Goal: Complete application form: Complete application form

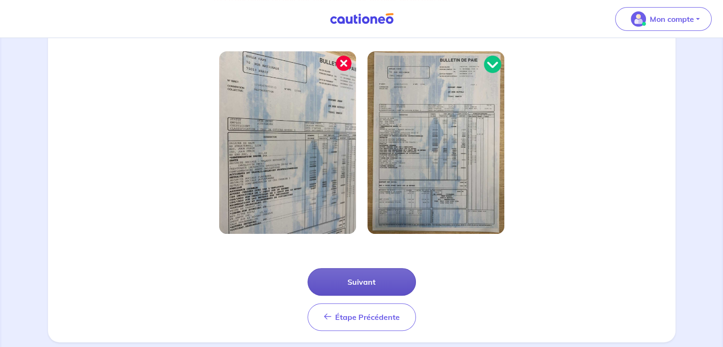
scroll to position [272, 0]
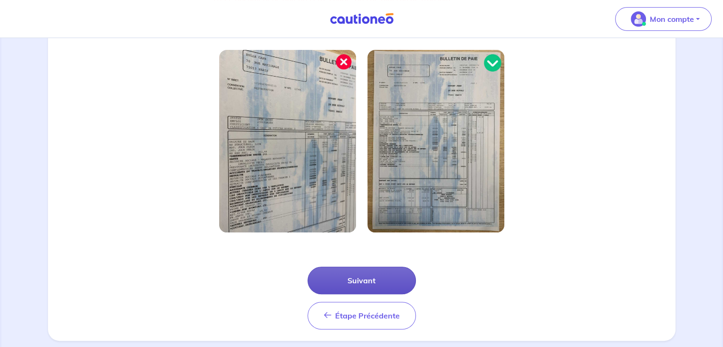
click at [360, 279] on button "Suivant" at bounding box center [362, 281] width 108 height 28
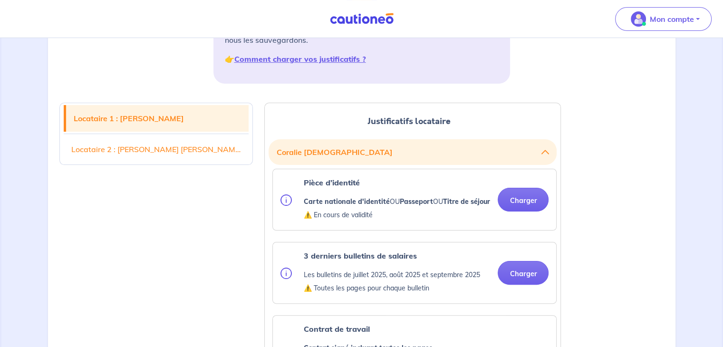
scroll to position [183, 0]
click at [538, 208] on button "Charger" at bounding box center [523, 200] width 51 height 24
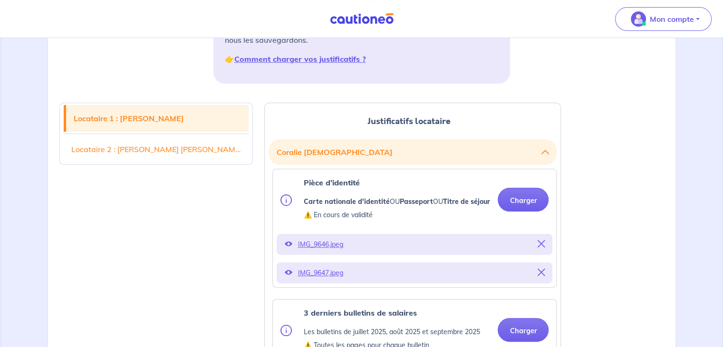
scroll to position [356, 0]
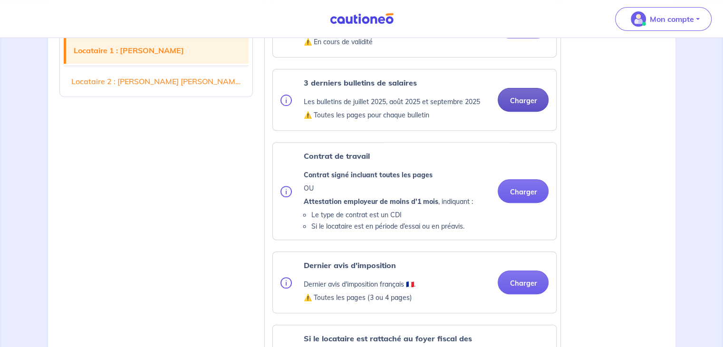
click at [531, 112] on button "Charger" at bounding box center [523, 100] width 51 height 24
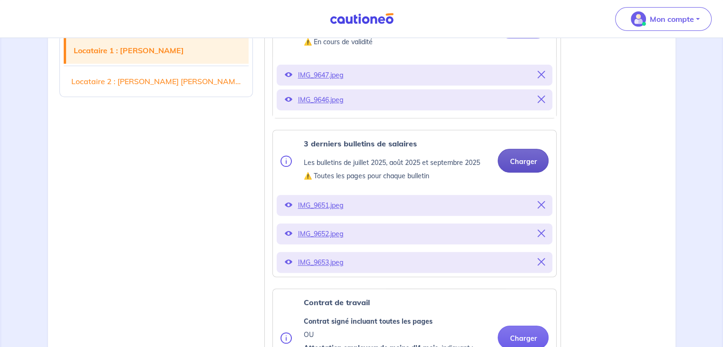
click at [532, 163] on button "Charger" at bounding box center [523, 161] width 51 height 24
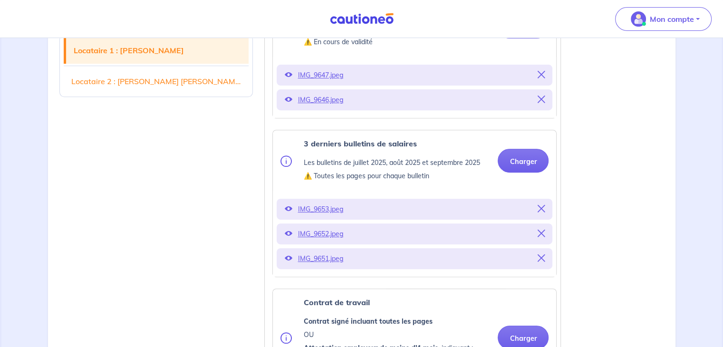
click at [371, 301] on div "Contrat de travail Contrat signé incluant toutes les pages OU Attestation emplo…" at bounding box center [414, 337] width 283 height 97
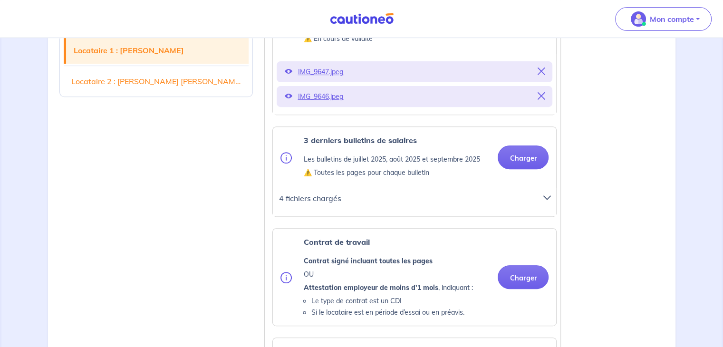
scroll to position [360, 0]
click at [549, 201] on icon at bounding box center [548, 198] width 8 height 8
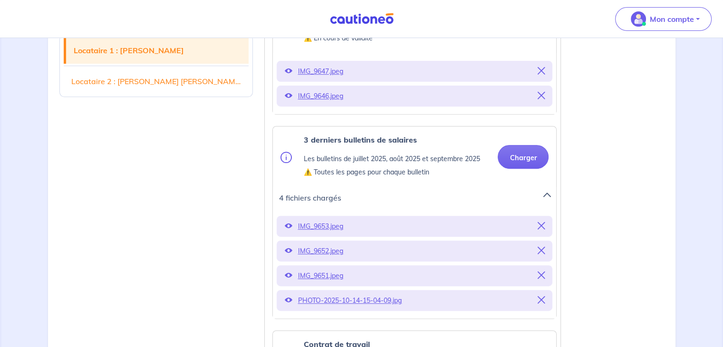
click at [320, 307] on p "PHOTO-2025-10-14-15-04-09.jpg" at bounding box center [415, 300] width 234 height 13
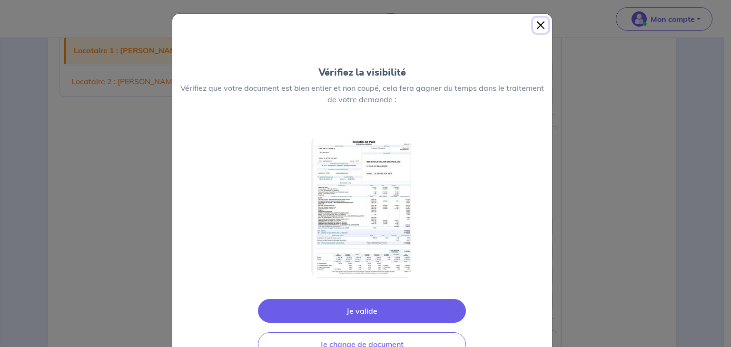
click at [535, 31] on button "Close" at bounding box center [540, 25] width 15 height 15
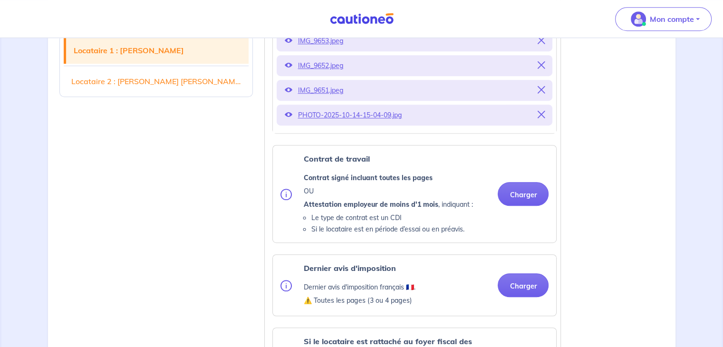
scroll to position [553, 0]
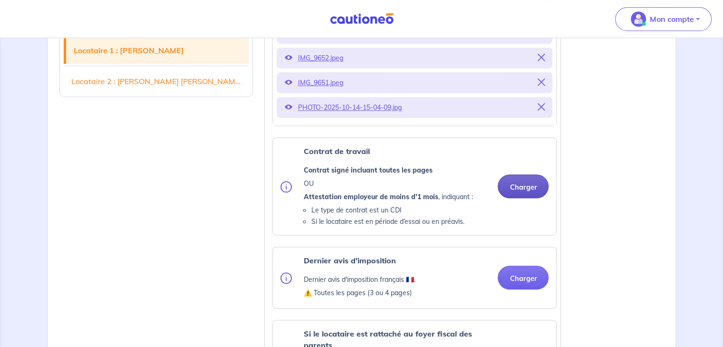
click at [511, 198] on button "Charger" at bounding box center [523, 187] width 51 height 24
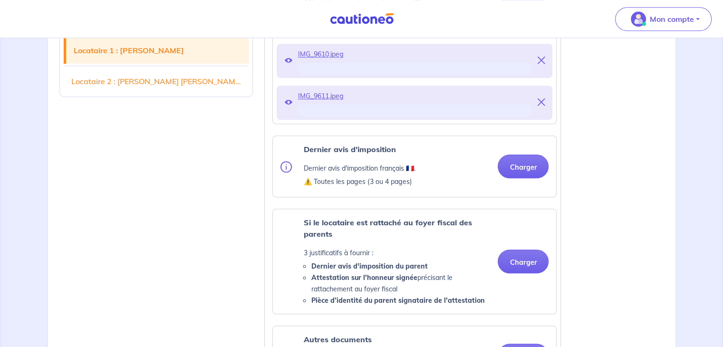
scroll to position [747, 0]
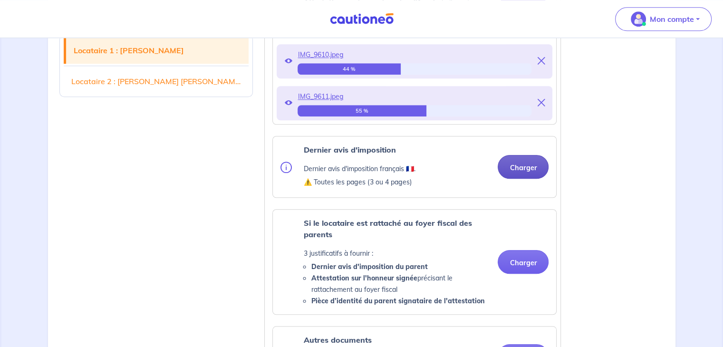
click at [520, 179] on button "Charger" at bounding box center [523, 167] width 51 height 24
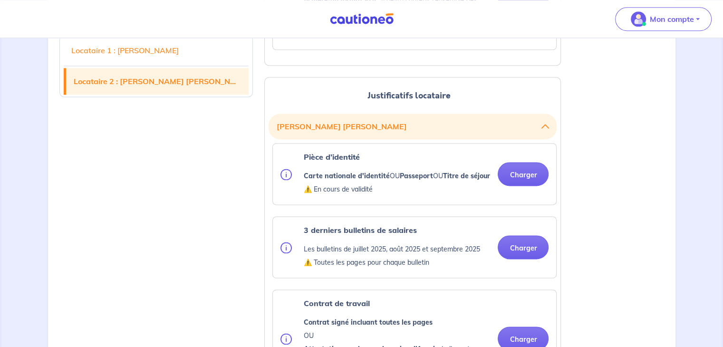
scroll to position [1278, 0]
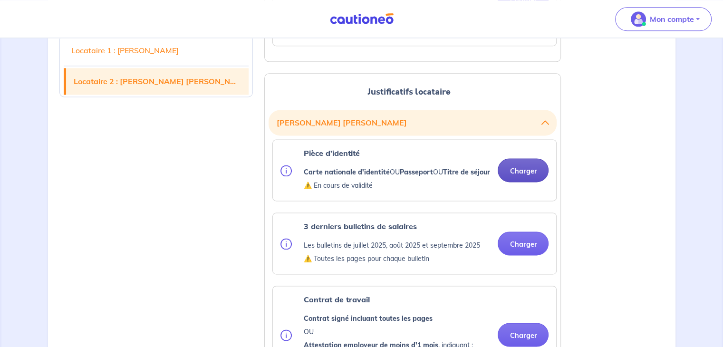
click at [533, 182] on button "Charger" at bounding box center [523, 170] width 51 height 24
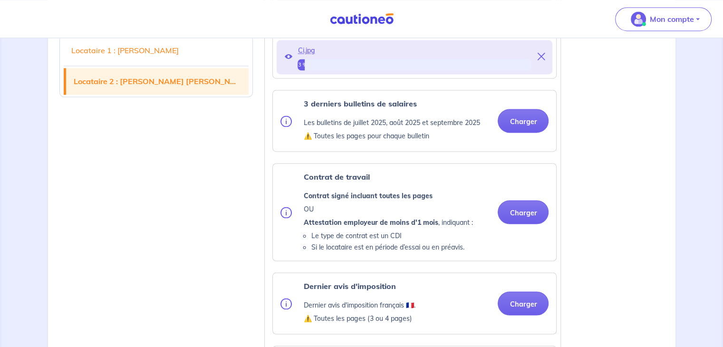
scroll to position [1485, 0]
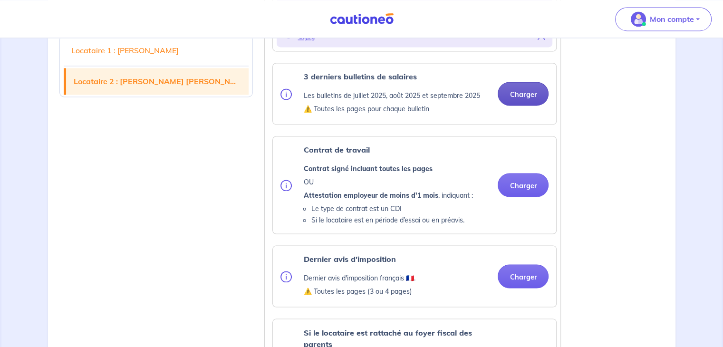
click at [528, 106] on button "Charger" at bounding box center [523, 94] width 51 height 24
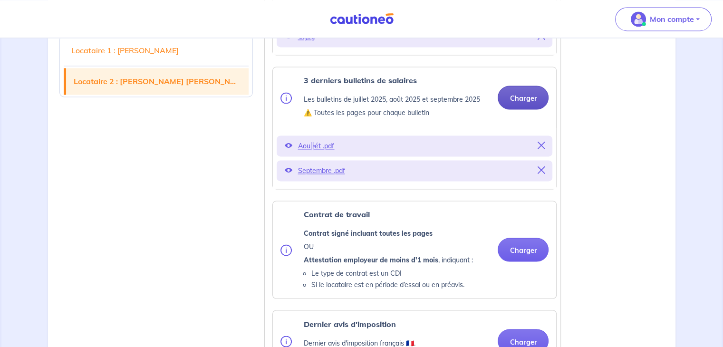
click at [522, 109] on button "Charger" at bounding box center [523, 98] width 51 height 24
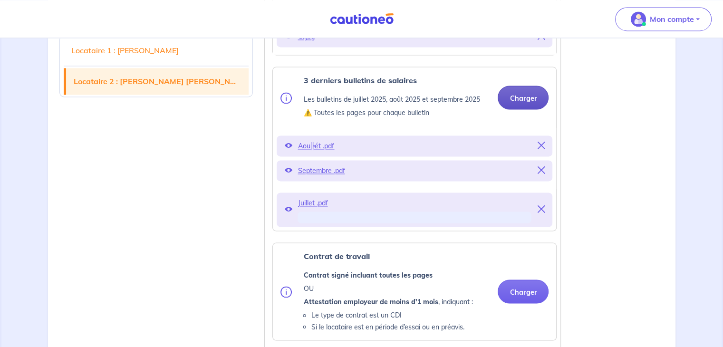
click at [521, 109] on button "Charger" at bounding box center [523, 98] width 51 height 24
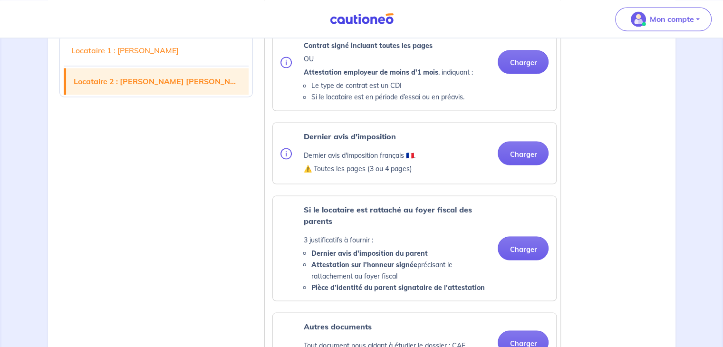
scroll to position [1698, 0]
click at [517, 73] on button "Charger" at bounding box center [523, 61] width 51 height 24
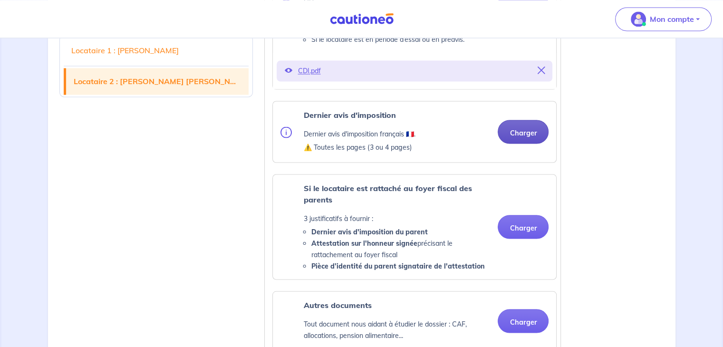
click at [516, 144] on button "Charger" at bounding box center [523, 132] width 51 height 24
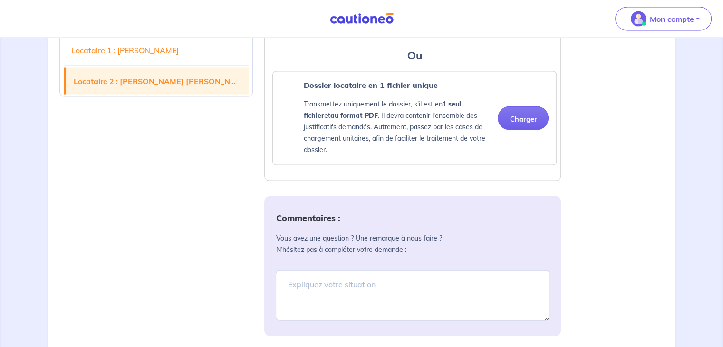
scroll to position [2138, 0]
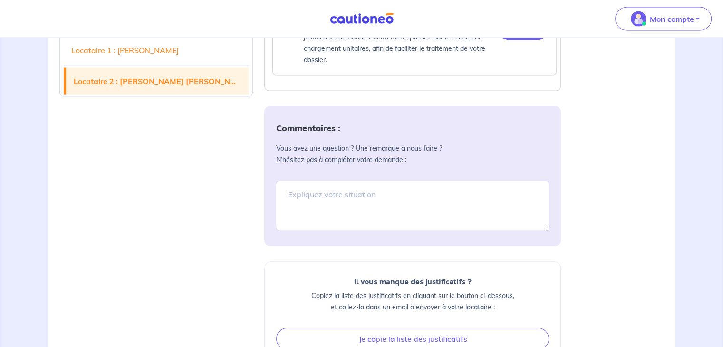
click at [446, 166] on p "Vous avez une question ? Une remarque à nous faire ? N’hésitez pas à compléter …" at bounding box center [413, 154] width 274 height 23
click at [389, 219] on textarea at bounding box center [413, 206] width 274 height 50
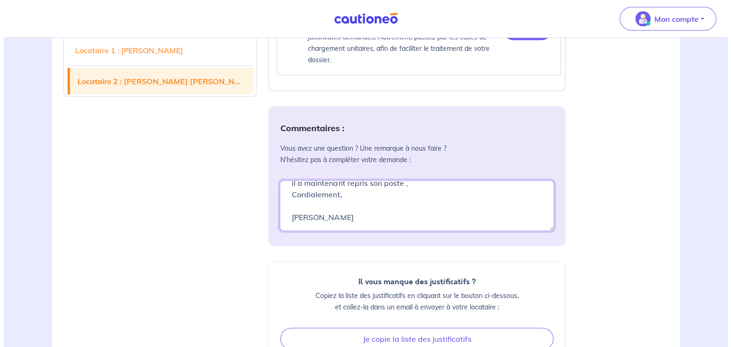
scroll to position [2284, 0]
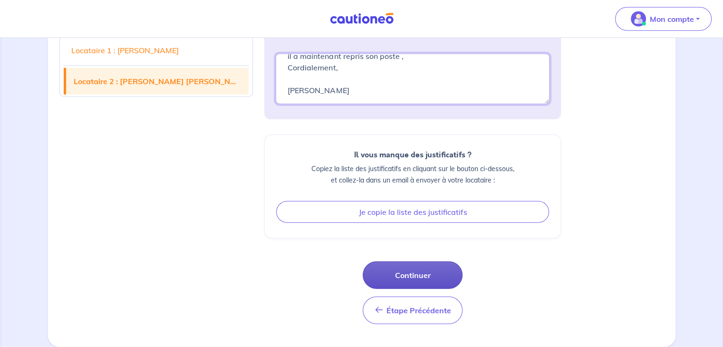
type textarea "Bonjour, Monsieur Lopes Joao a été en arret pour une opération, il a maintenant…"
click at [415, 280] on button "Continuer" at bounding box center [413, 276] width 100 height 28
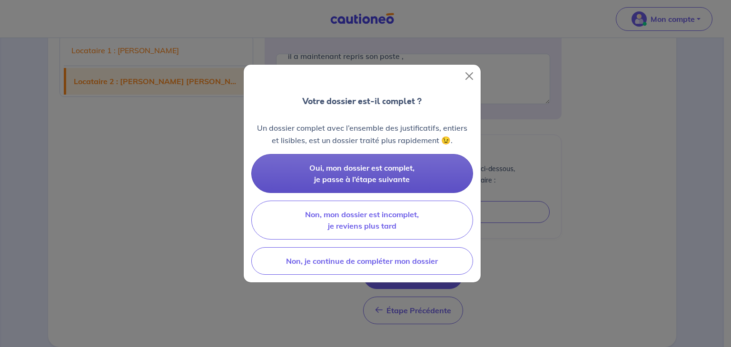
click at [422, 175] on button "Oui, mon dossier est complet, je passe à l’étape suivante" at bounding box center [362, 173] width 222 height 39
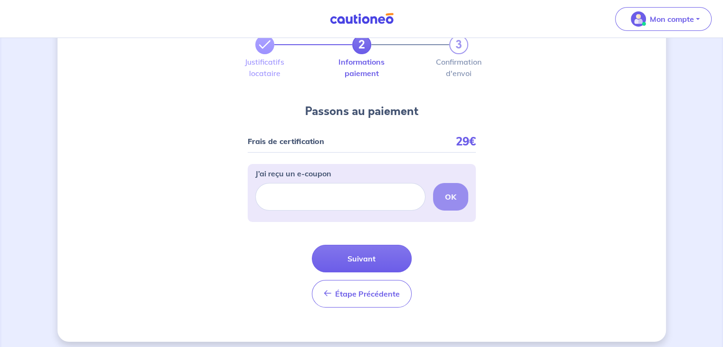
scroll to position [50, 0]
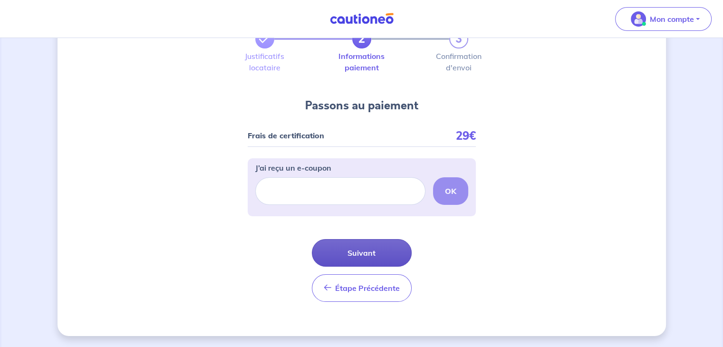
click at [373, 254] on button "Suivant" at bounding box center [362, 253] width 100 height 28
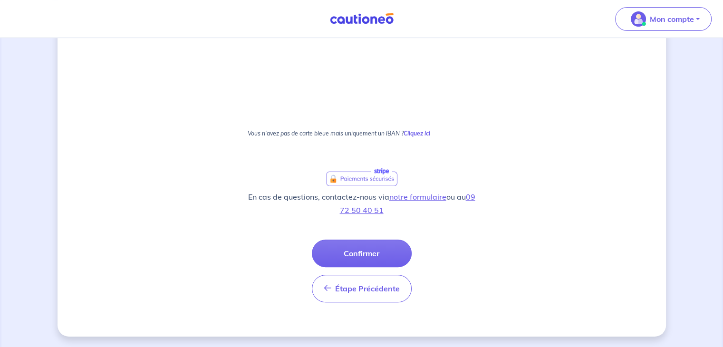
scroll to position [327, 0]
click at [375, 248] on button "Confirmer" at bounding box center [362, 254] width 100 height 28
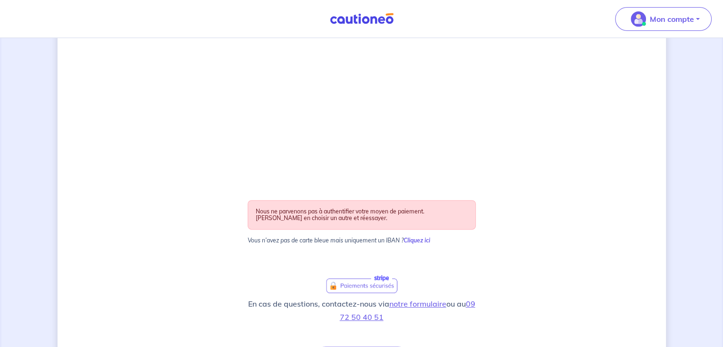
scroll to position [361, 0]
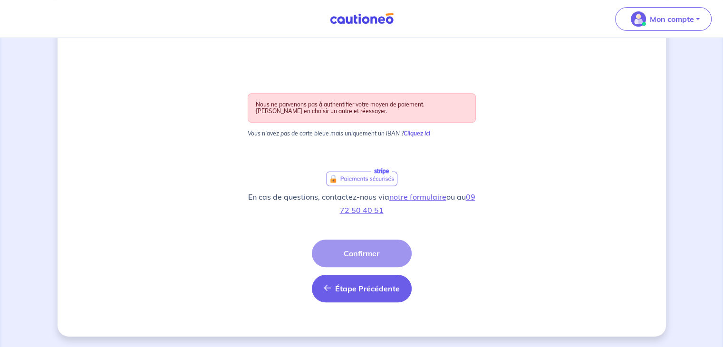
click at [350, 293] on button "Étape Précédente Précédent" at bounding box center [362, 289] width 100 height 28
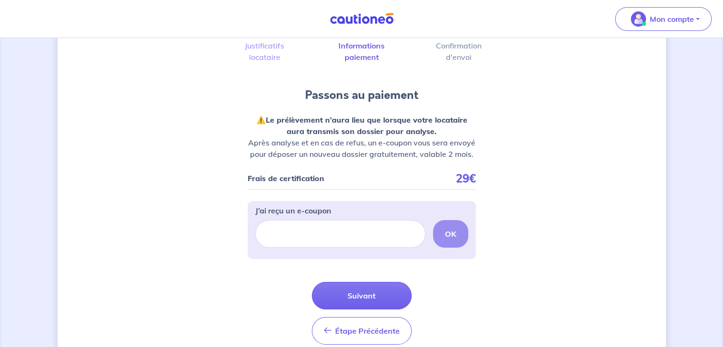
scroll to position [61, 0]
click at [347, 331] on span "Étape Précédente" at bounding box center [367, 331] width 65 height 10
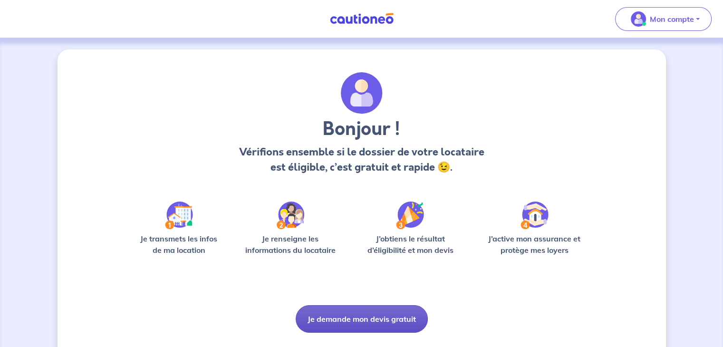
click at [351, 319] on button "Je demande mon devis gratuit" at bounding box center [362, 319] width 132 height 28
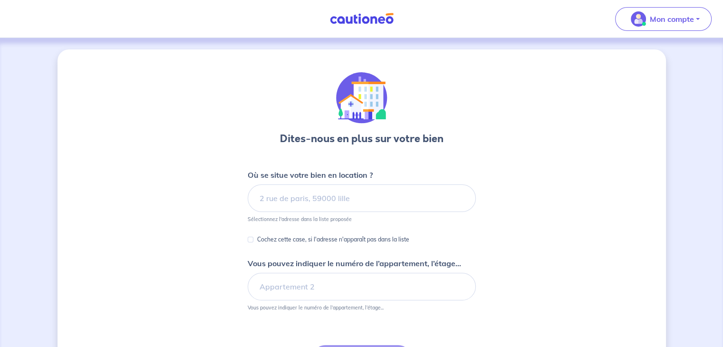
click at [396, 237] on p "Cochez cette case, si l'adresse n'apparaît pas dans la liste" at bounding box center [333, 239] width 152 height 11
click at [254, 237] on input "Cochez cette case, si l'adresse n'apparaît pas dans la liste" at bounding box center [251, 240] width 6 height 6
checkbox input "true"
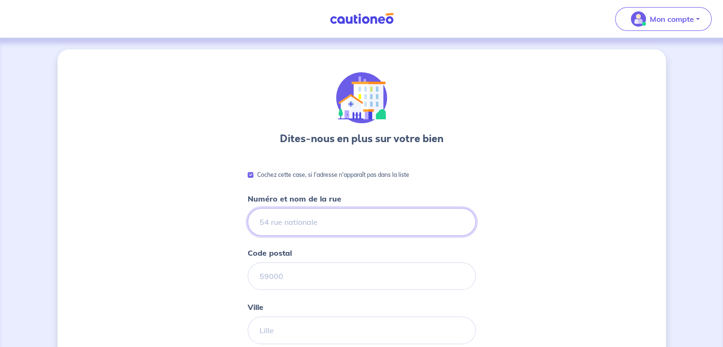
click at [349, 229] on input "Numéro et nom de la rue" at bounding box center [362, 222] width 228 height 28
type input "[STREET_ADDRESS] [PERSON_NAME]"
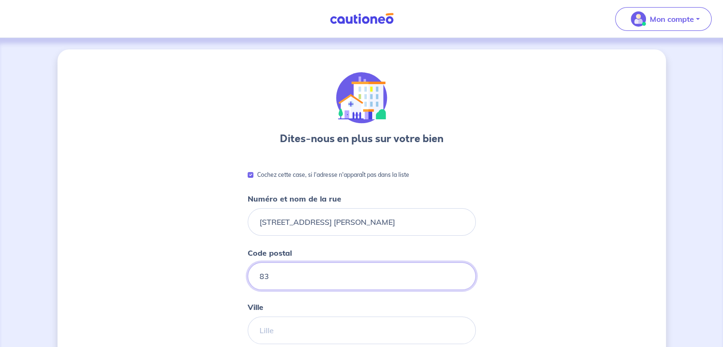
type input "83500"
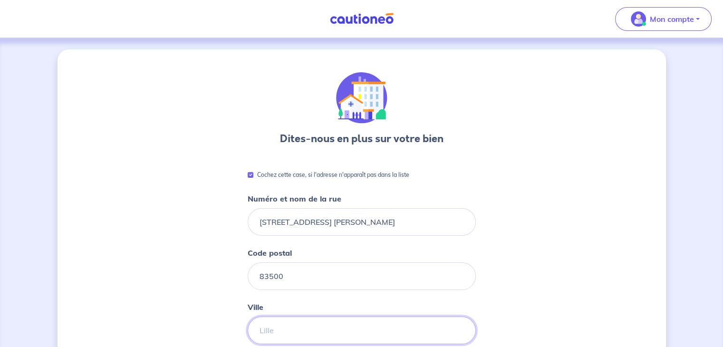
type input "LA SEYNE SUR MER"
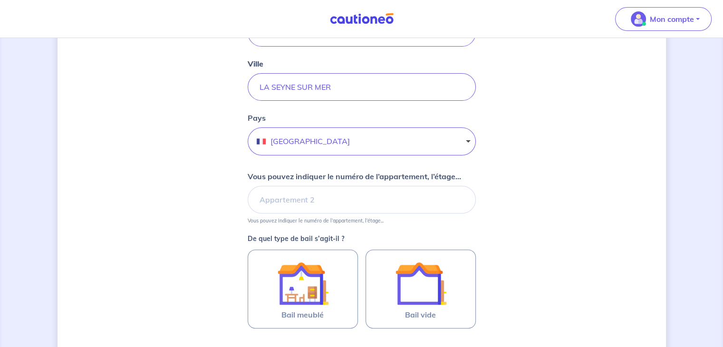
scroll to position [263, 0]
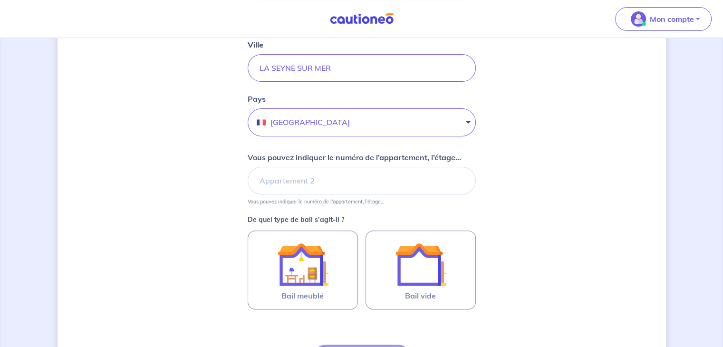
click at [359, 195] on small "Vous pouvez indiquer le numéro de l’appartement, l’étage..." at bounding box center [362, 200] width 228 height 10
click at [368, 177] on input "Vous pouvez indiquer le numéro de l’appartement, l’étage..." at bounding box center [362, 181] width 228 height 28
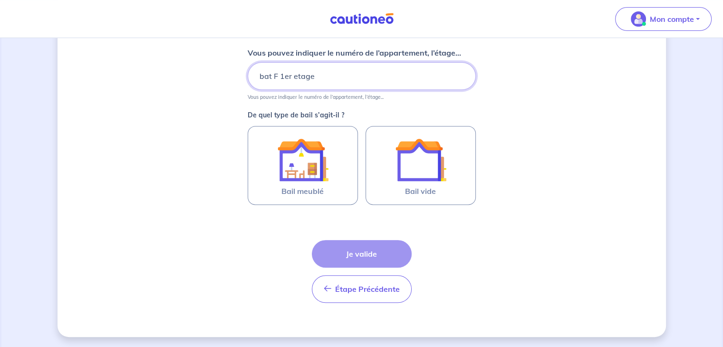
scroll to position [367, 0]
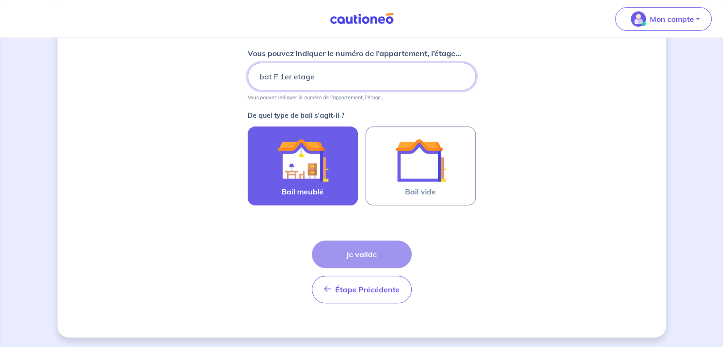
type input "bat F 1er etage"
click at [345, 176] on label "Bail meublé" at bounding box center [303, 166] width 110 height 79
click at [0, 0] on input "Bail meublé" at bounding box center [0, 0] width 0 height 0
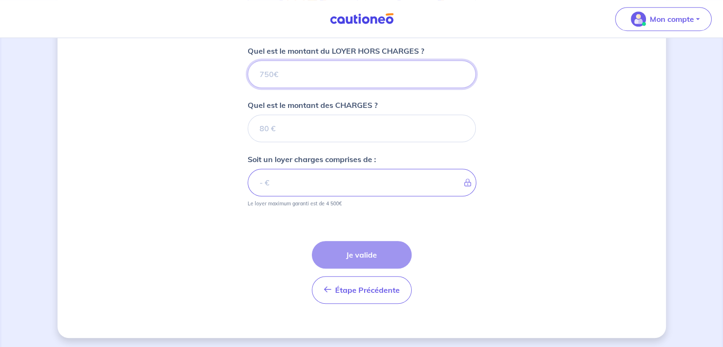
scroll to position [540, 0]
click at [348, 131] on input "Quel est le montant des CHARGES ?" at bounding box center [362, 129] width 228 height 28
click at [327, 69] on input "Quel est le montant du LOYER HORS CHARGES ?" at bounding box center [362, 74] width 228 height 28
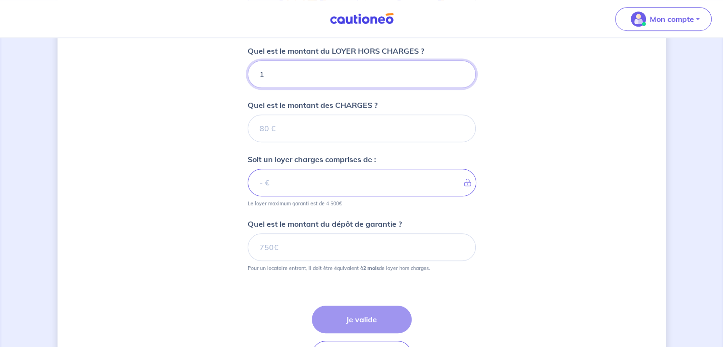
type input "11"
type input "119"
type input "1190"
type input "11"
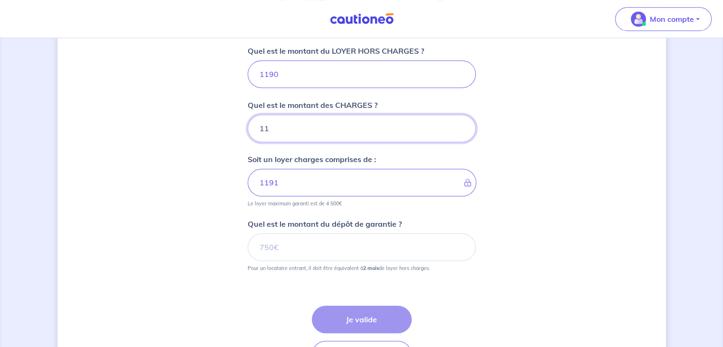
type input "1201"
type input "1"
type input "5"
type input "1190"
type input "1195"
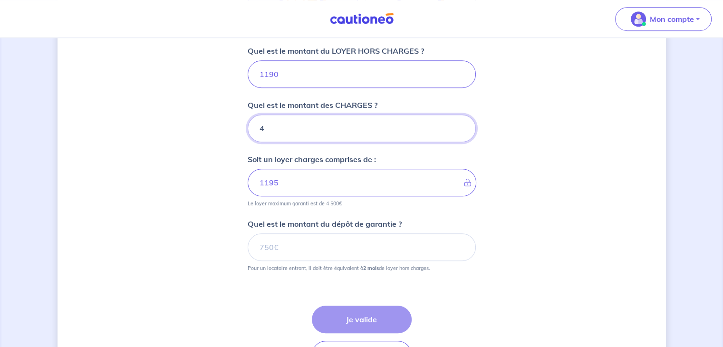
type input "40"
type input "1230"
type input "40"
click at [327, 69] on input "1190" at bounding box center [362, 74] width 228 height 28
type input "11"
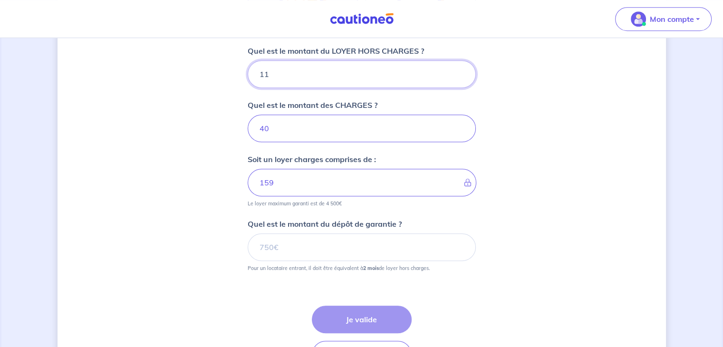
type input "51"
type input "1"
type input "41"
type input "150"
type input "190"
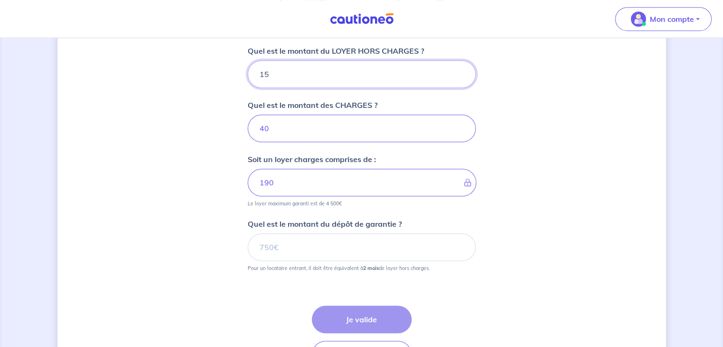
type input "1"
type input "55"
type input "111"
type input "41"
type input "1110"
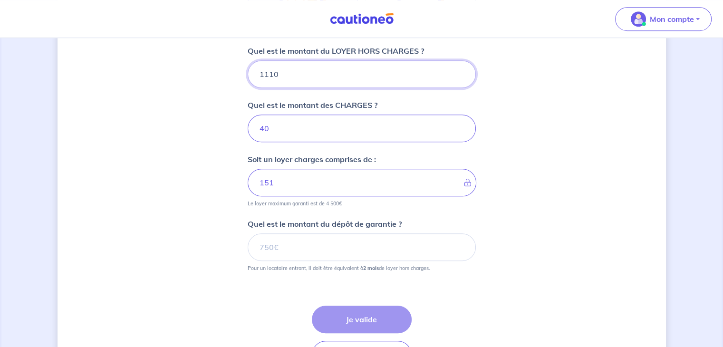
type input "1150"
type input "11"
type input "51"
type input "1150"
type input "1190"
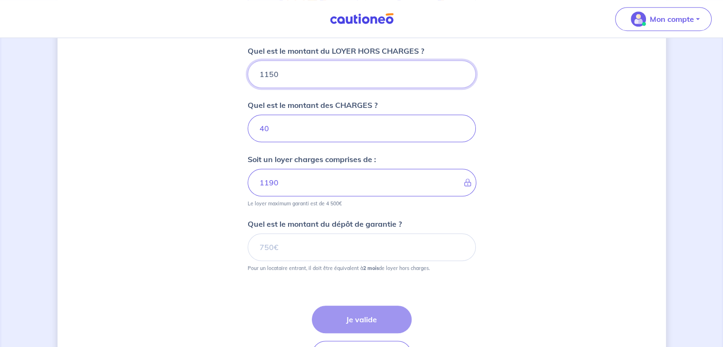
type input "1150"
click at [324, 242] on input "Quel est le montant du dépôt de garantie ?" at bounding box center [362, 248] width 228 height 28
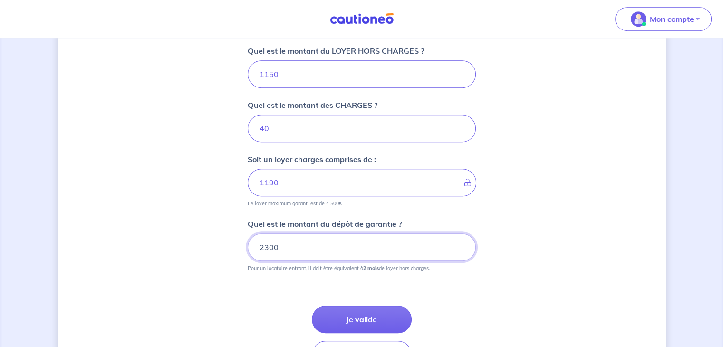
type input "2300"
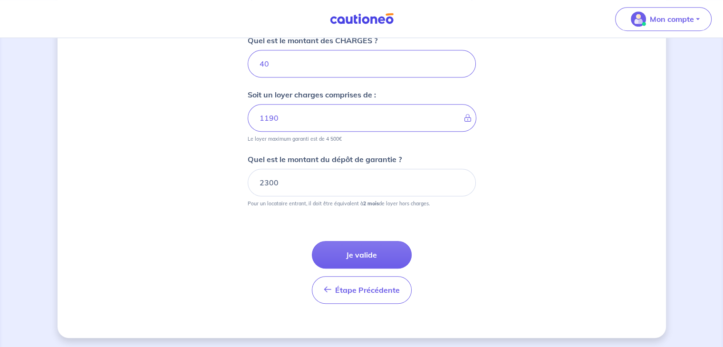
scroll to position [605, 0]
click at [324, 242] on button "Je valide" at bounding box center [362, 256] width 100 height 28
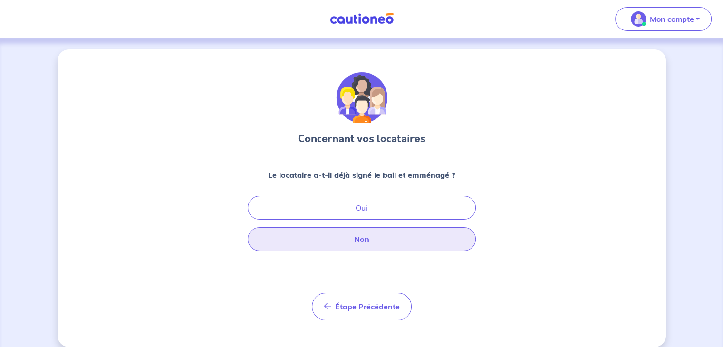
click at [385, 235] on button "Non" at bounding box center [362, 239] width 228 height 24
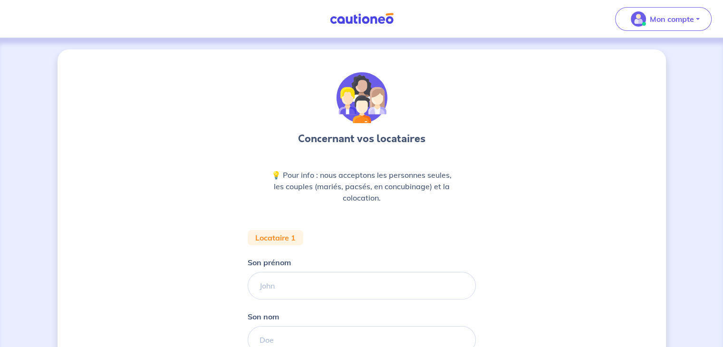
click at [385, 235] on form "Locataire 1 Son prénom [PERSON_NAME] nom Étape Précédente Précédent Je valide J…" at bounding box center [362, 344] width 228 height 228
click at [653, 30] on button "Mon compte" at bounding box center [663, 19] width 97 height 24
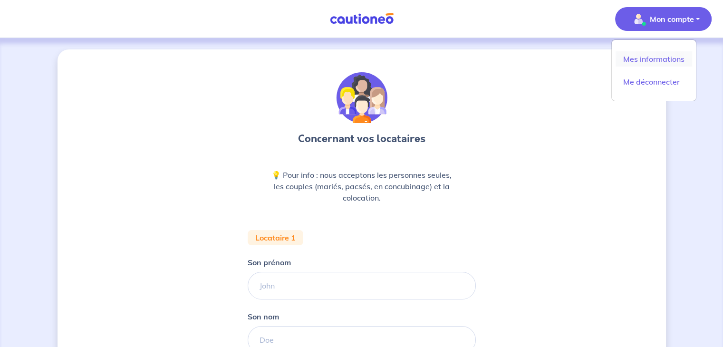
click at [649, 62] on link "Mes informations" at bounding box center [654, 58] width 77 height 15
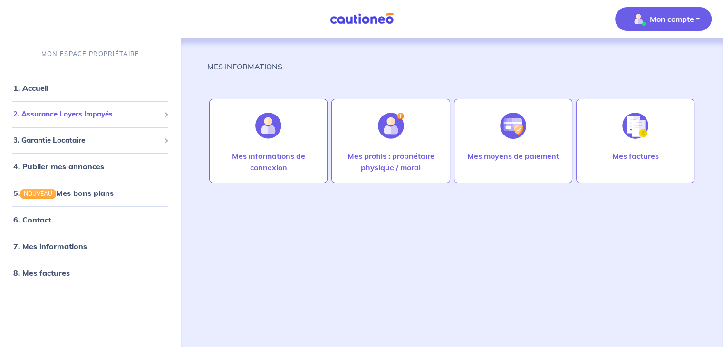
click at [118, 120] on div "2. Assurance Loyers Impayés" at bounding box center [90, 114] width 173 height 19
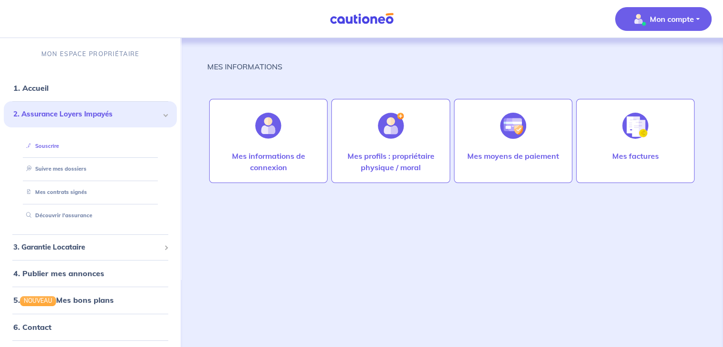
click at [51, 143] on link "Souscrire" at bounding box center [40, 146] width 37 height 7
click at [53, 168] on link "Suivre mes dossiers" at bounding box center [53, 169] width 63 height 7
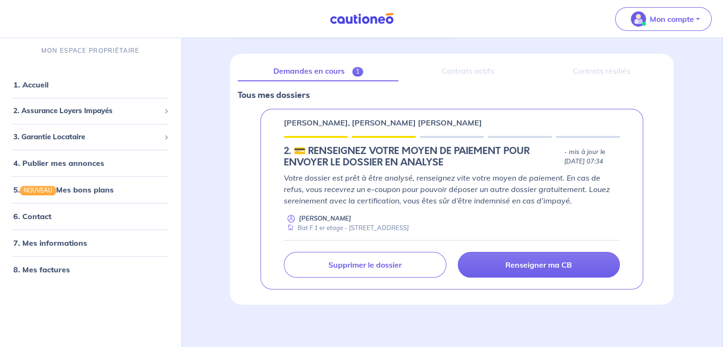
scroll to position [101, 0]
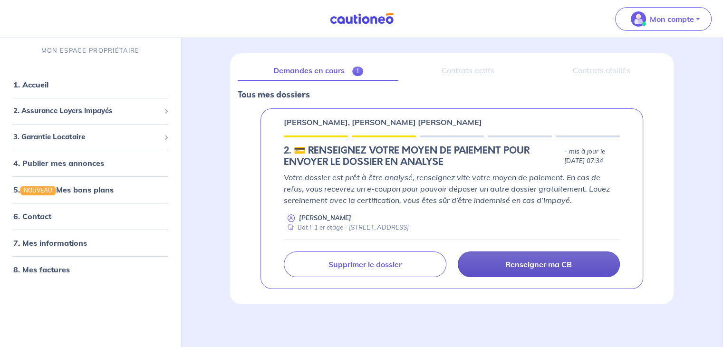
click at [527, 268] on p "Renseigner ma CB" at bounding box center [539, 265] width 67 height 10
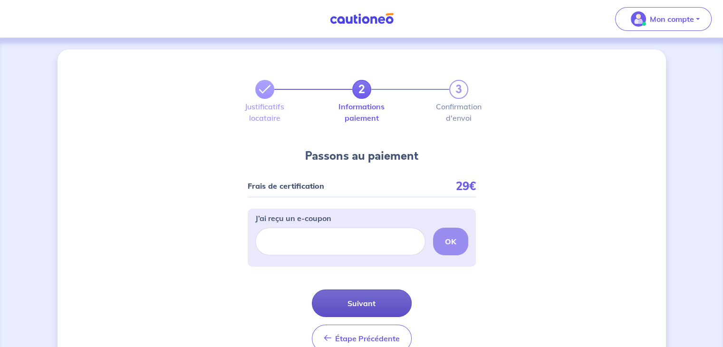
click at [361, 305] on button "Suivant" at bounding box center [362, 304] width 100 height 28
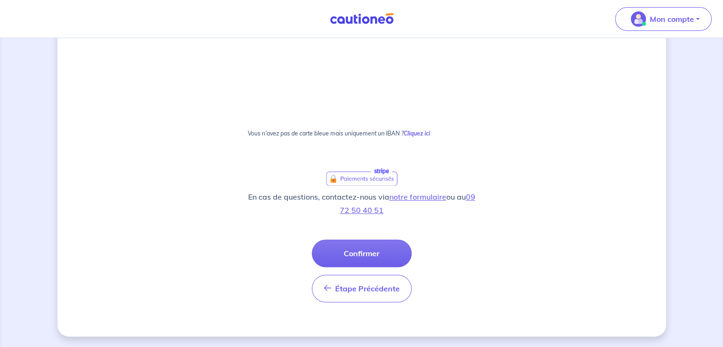
scroll to position [327, 0]
click at [340, 246] on button "Confirmer" at bounding box center [362, 254] width 100 height 28
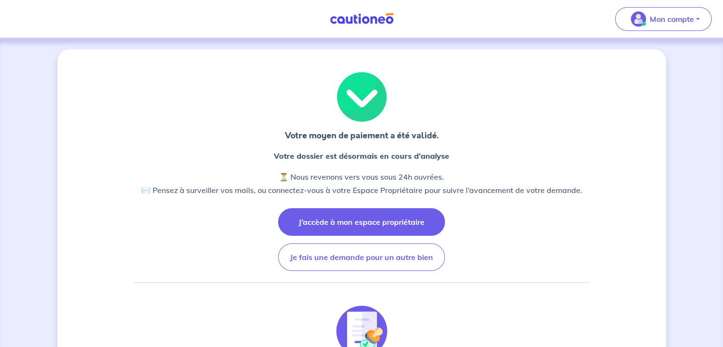
click at [365, 213] on button "J’accède à mon espace propriétaire" at bounding box center [361, 222] width 167 height 28
